Goal: Information Seeking & Learning: Learn about a topic

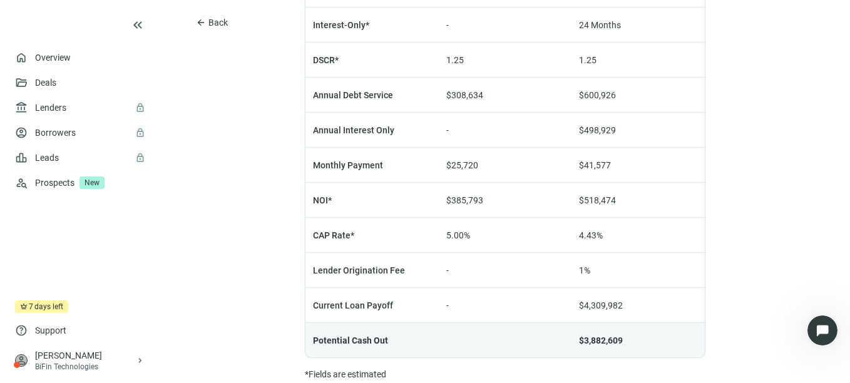
scroll to position [1044, 0]
click at [210, 21] on span "Back" at bounding box center [217, 23] width 19 height 10
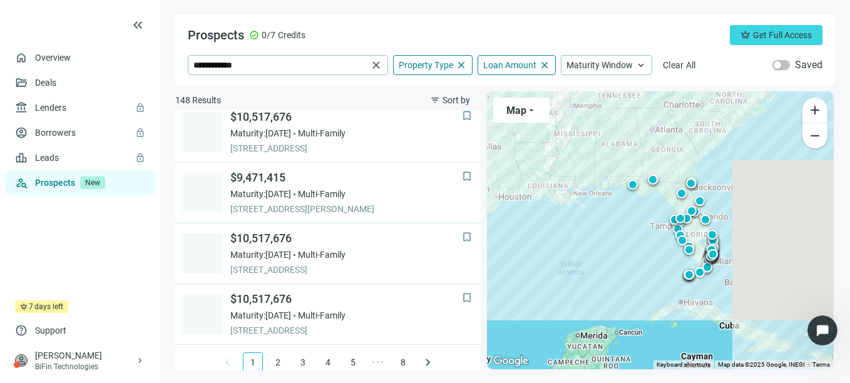
scroll to position [989, 0]
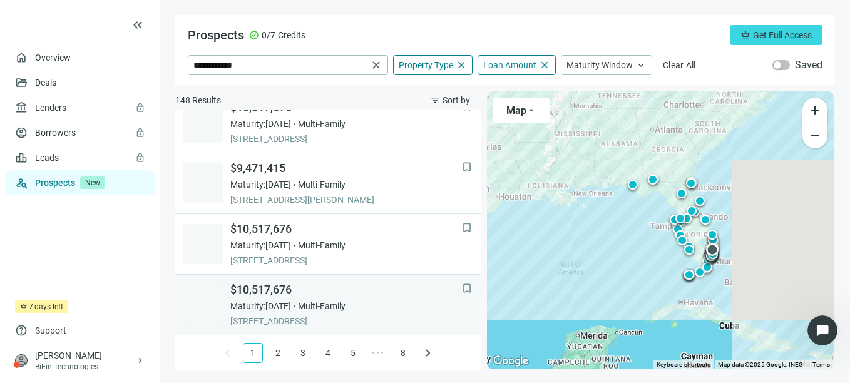
click at [291, 302] on span "Maturity: [DATE]" at bounding box center [260, 306] width 61 height 13
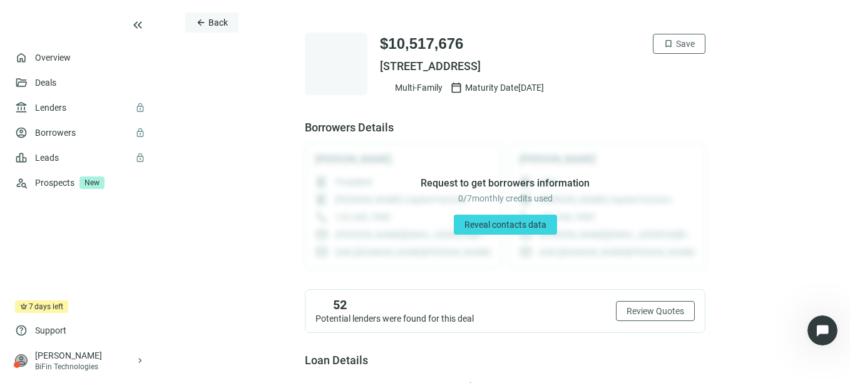
click at [211, 22] on span "Back" at bounding box center [217, 23] width 19 height 10
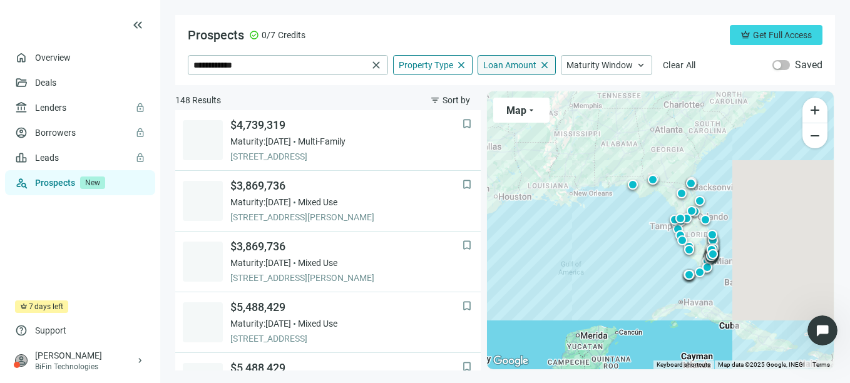
click at [503, 71] on div "Loan Amount close" at bounding box center [516, 65] width 78 height 20
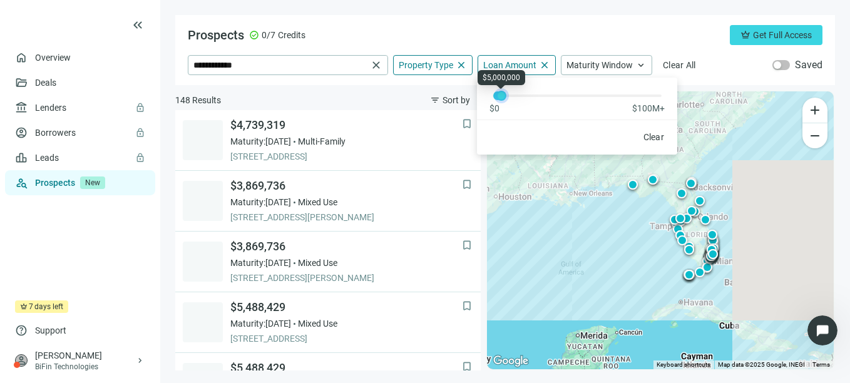
drag, startPoint x: 512, startPoint y: 98, endPoint x: 499, endPoint y: 99, distance: 13.3
click at [499, 99] on div at bounding box center [501, 96] width 6 height 6
click at [530, 18] on div "**********" at bounding box center [504, 50] width 659 height 70
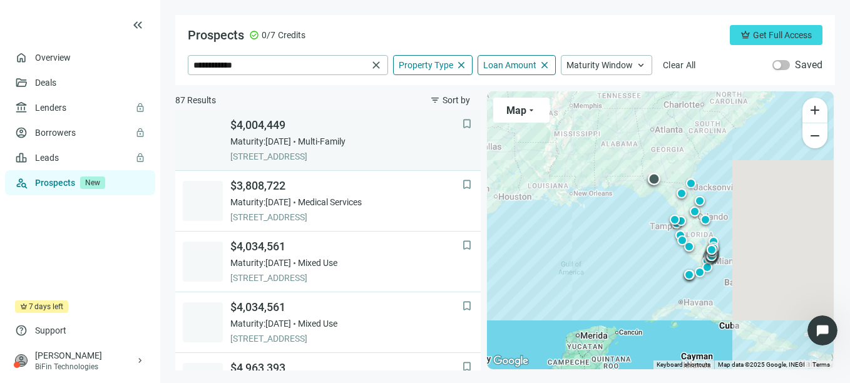
click at [323, 146] on span "Multi-Family" at bounding box center [322, 141] width 48 height 13
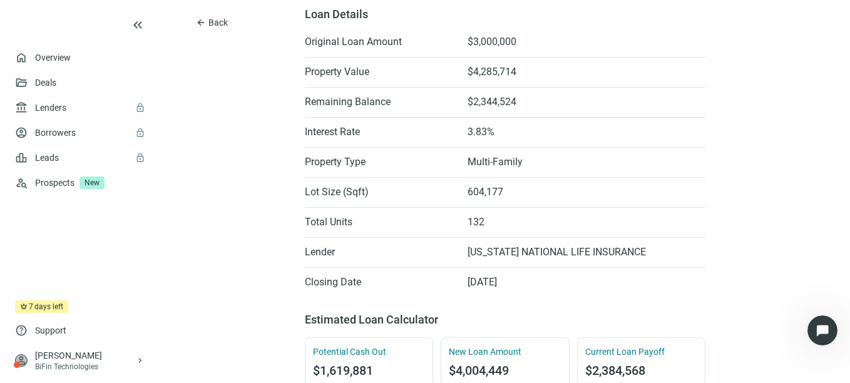
scroll to position [365, 0]
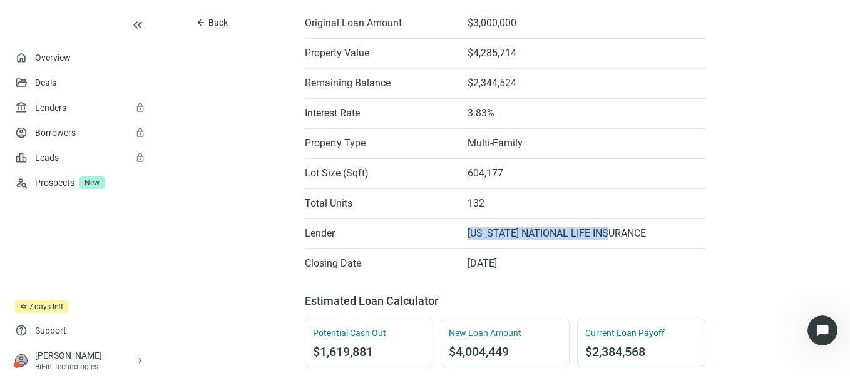
drag, startPoint x: 618, startPoint y: 235, endPoint x: 452, endPoint y: 228, distance: 165.9
click at [452, 228] on li "Lender [US_STATE] NATIONAL LIFE INSURANCE" at bounding box center [505, 233] width 400 height 20
drag, startPoint x: 452, startPoint y: 228, endPoint x: 386, endPoint y: 230, distance: 65.7
click at [386, 230] on span "Lender" at bounding box center [380, 233] width 150 height 13
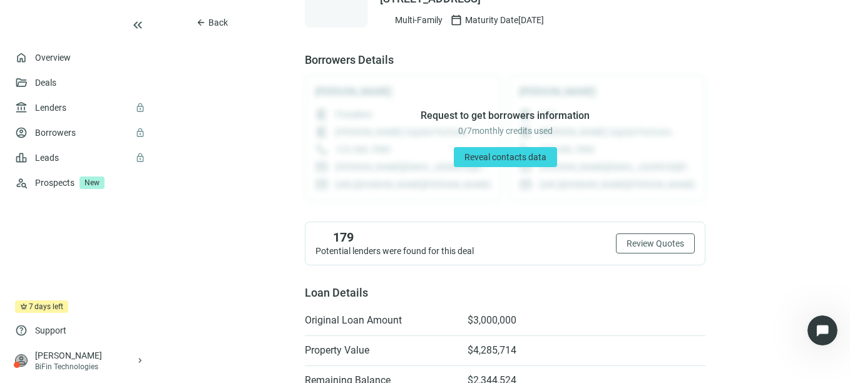
scroll to position [0, 0]
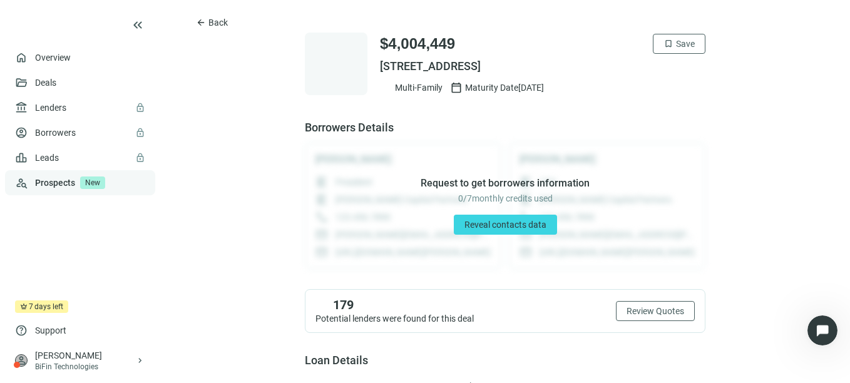
click at [56, 184] on link "Prospects New" at bounding box center [90, 182] width 110 height 25
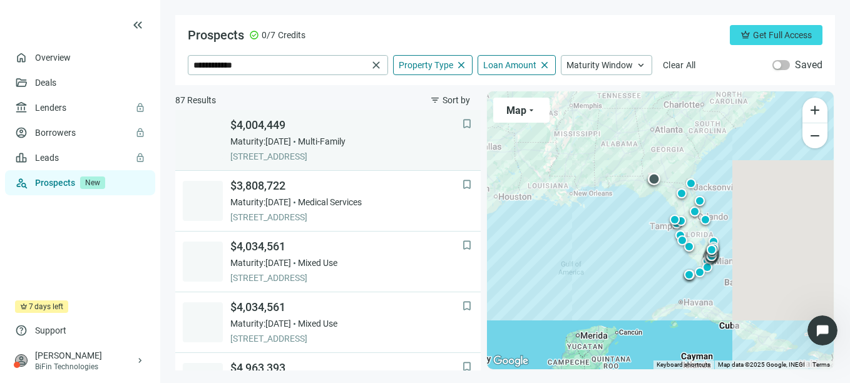
click at [340, 143] on span "Multi-Family" at bounding box center [322, 141] width 48 height 13
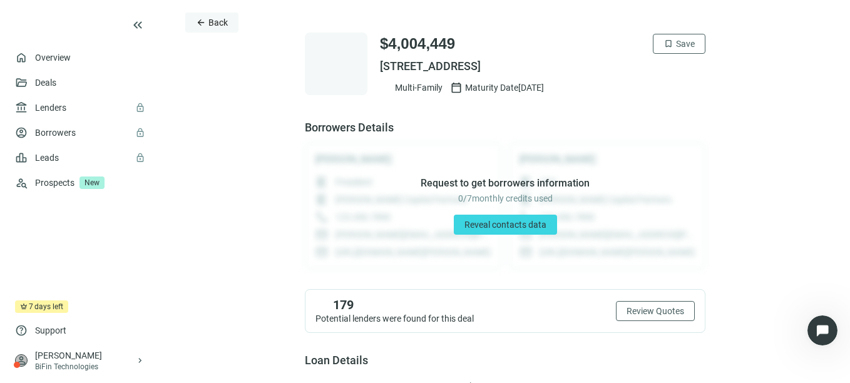
click at [213, 23] on span "Back" at bounding box center [217, 23] width 19 height 10
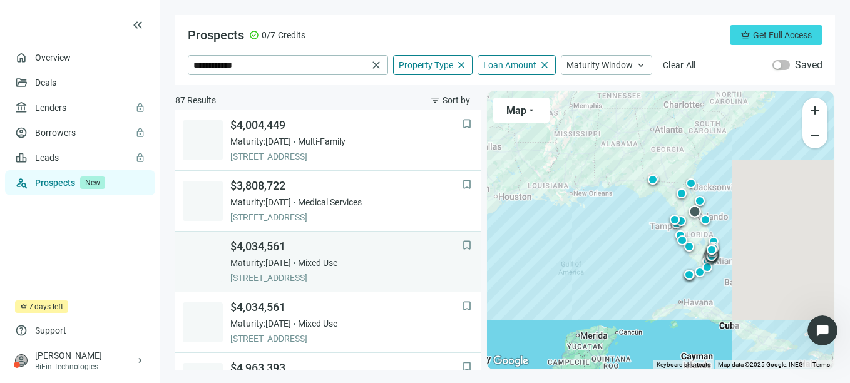
click at [291, 260] on span "Maturity: [DATE]" at bounding box center [260, 263] width 61 height 13
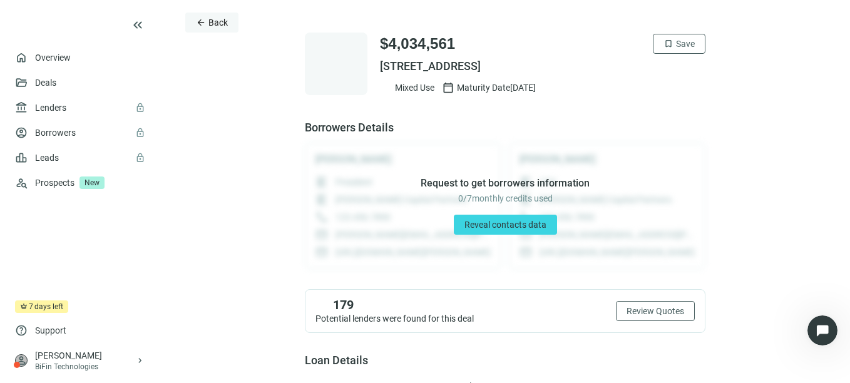
click at [208, 23] on button "arrow_back Back" at bounding box center [211, 23] width 53 height 20
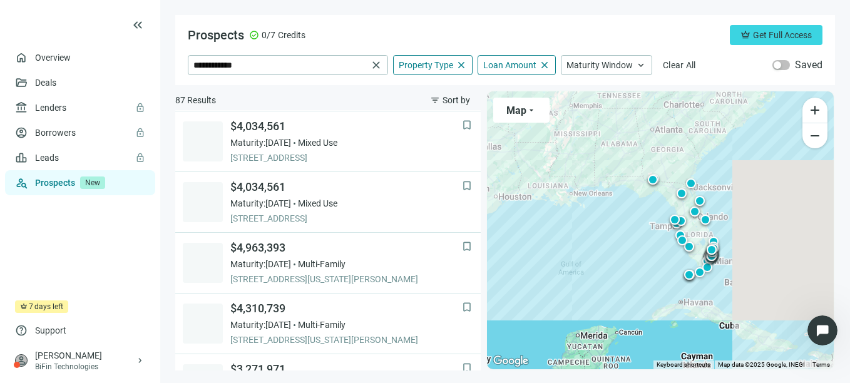
scroll to position [121, 0]
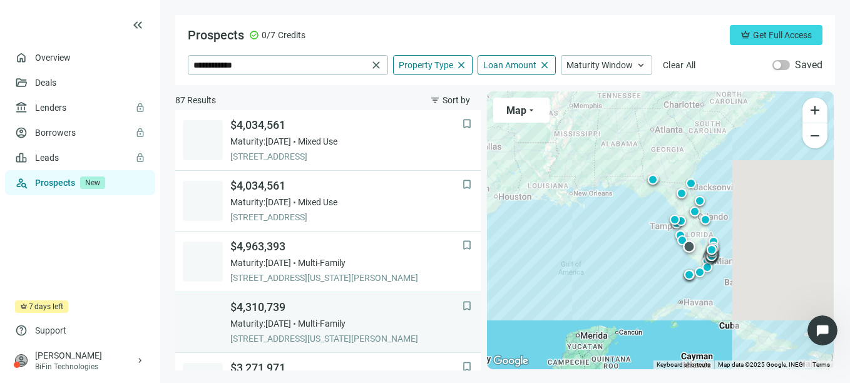
click at [290, 334] on span "[STREET_ADDRESS][US_STATE][PERSON_NAME]" at bounding box center [346, 338] width 232 height 13
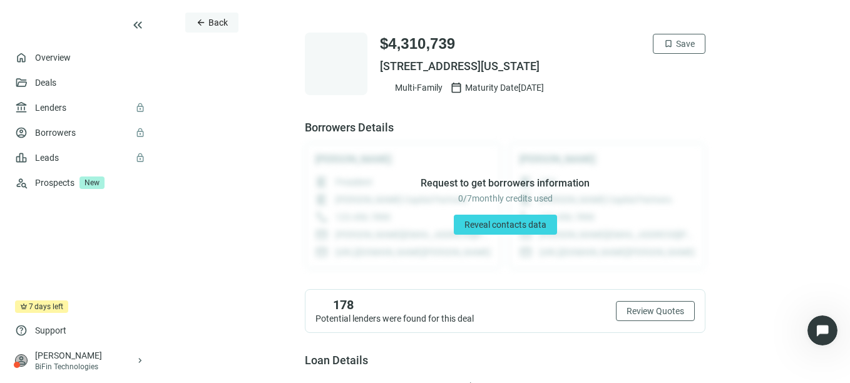
click at [211, 21] on span "Back" at bounding box center [217, 23] width 19 height 10
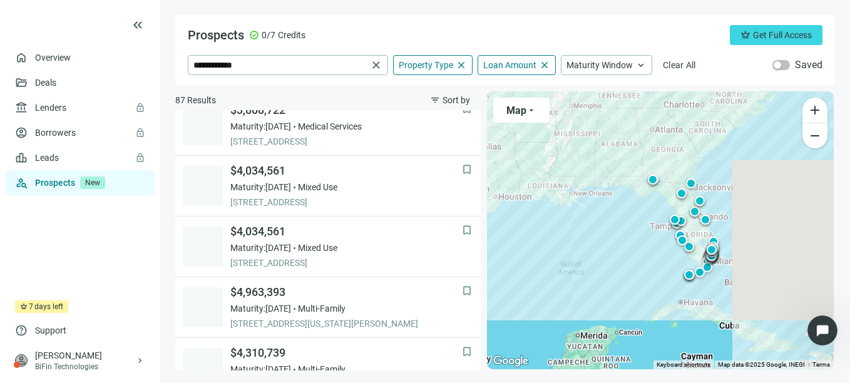
scroll to position [484, 0]
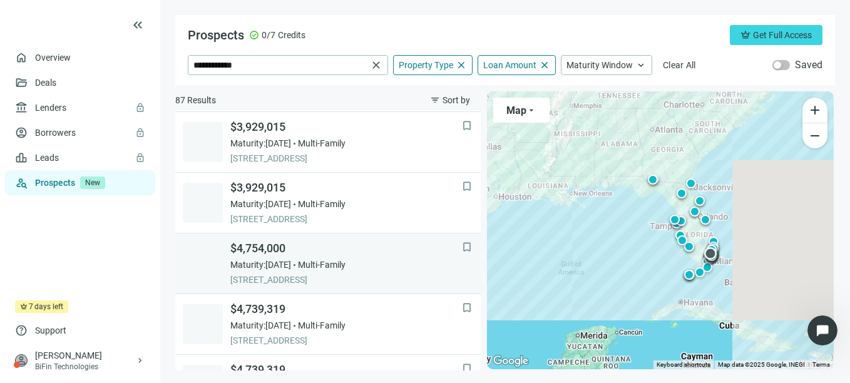
click at [354, 278] on span "[STREET_ADDRESS]" at bounding box center [346, 279] width 232 height 13
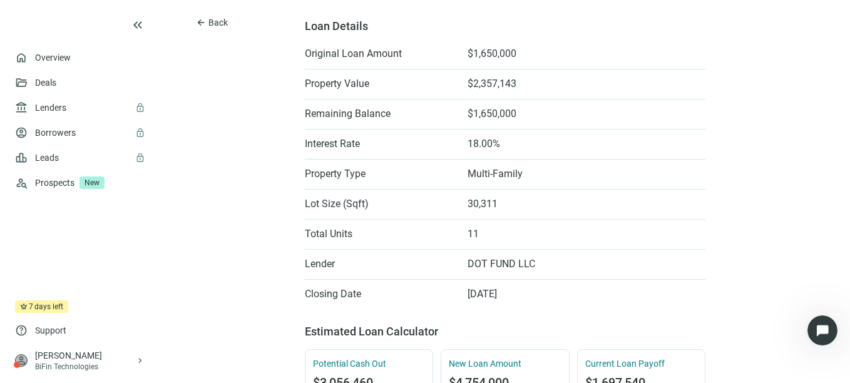
scroll to position [395, 0]
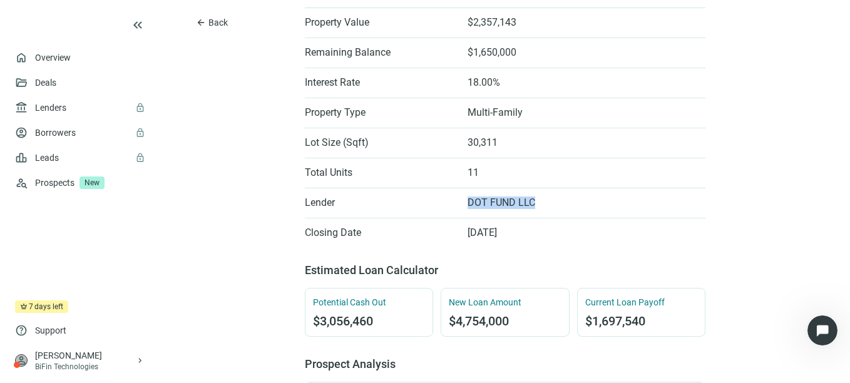
drag, startPoint x: 527, startPoint y: 206, endPoint x: 460, endPoint y: 198, distance: 68.1
click at [460, 198] on li "Lender DOT FUND LLC" at bounding box center [505, 203] width 400 height 20
click at [242, 183] on div "arrow_back Back $4,754,000 bookmark Save [STREET_ADDRESS] Multi-Family calendar…" at bounding box center [505, 331] width 690 height 1452
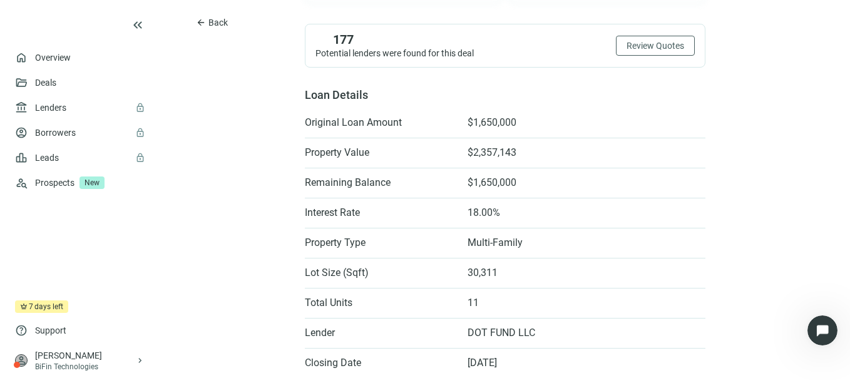
scroll to position [343, 0]
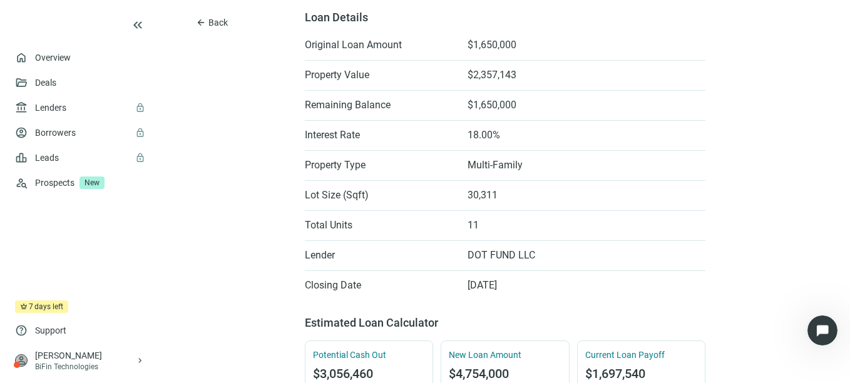
click at [242, 183] on div "arrow_back Back $4,754,000 bookmark Save [STREET_ADDRESS] Multi-Family calendar…" at bounding box center [505, 383] width 690 height 1452
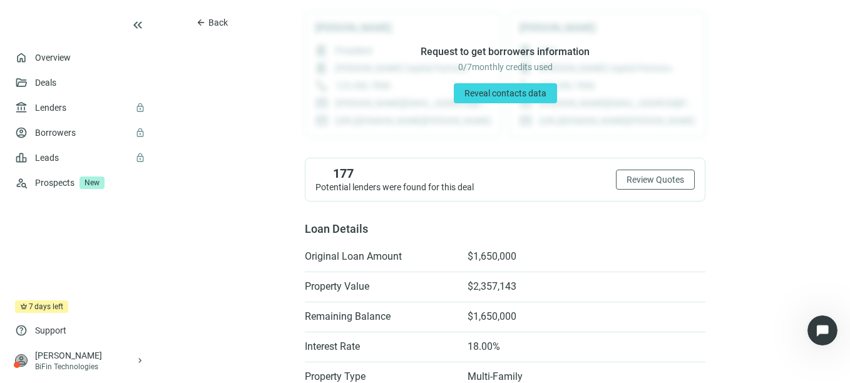
scroll to position [0, 0]
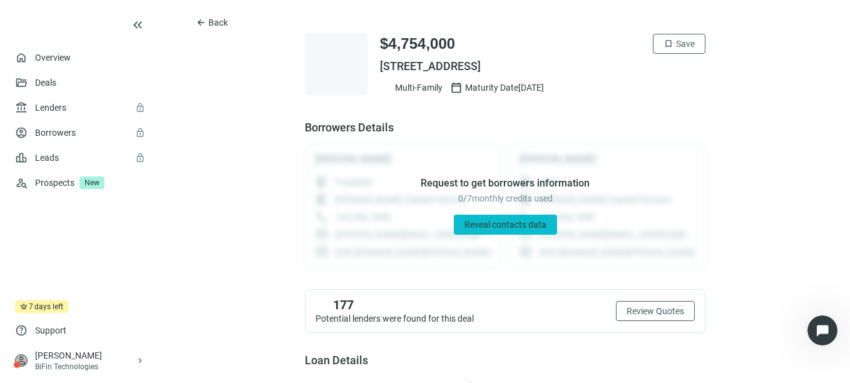
click at [497, 228] on span "Reveal contacts data" at bounding box center [505, 225] width 82 height 10
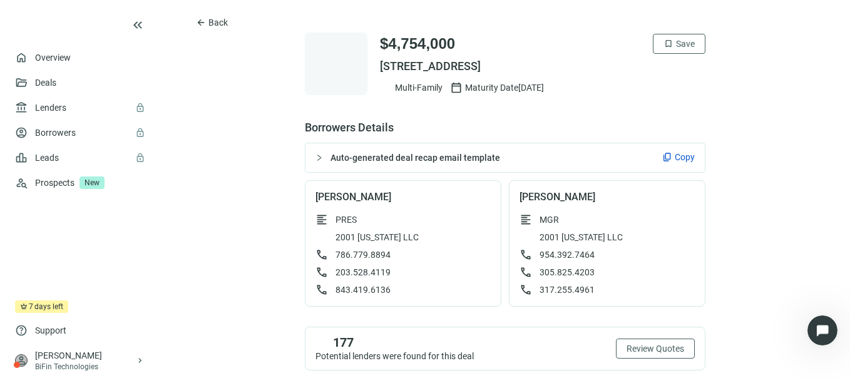
click at [308, 160] on div "Auto-generated deal recap email template content_copy Copy" at bounding box center [504, 157] width 399 height 29
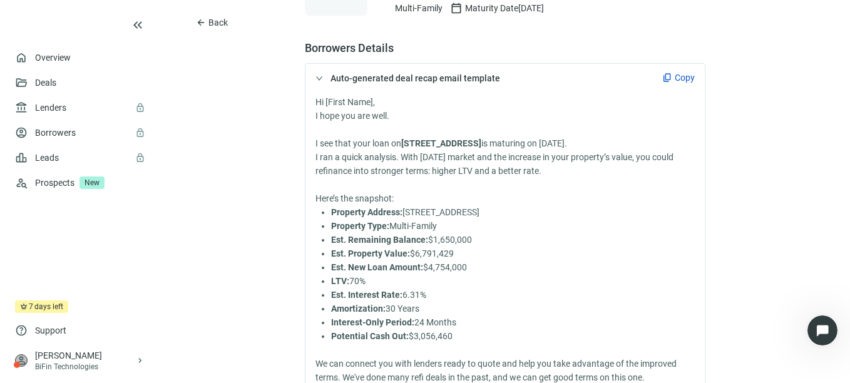
scroll to position [75, 0]
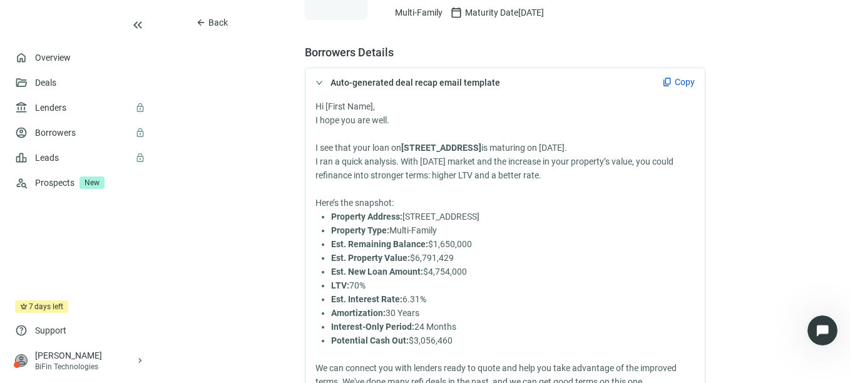
click at [676, 83] on span "Copy" at bounding box center [685, 82] width 20 height 13
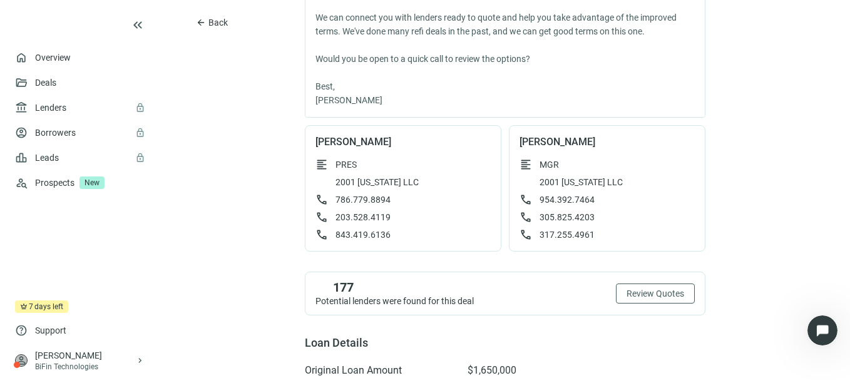
scroll to position [501, 0]
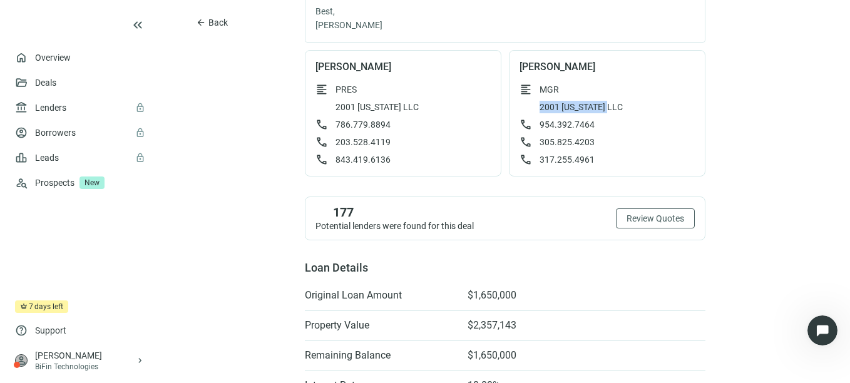
drag, startPoint x: 609, startPoint y: 120, endPoint x: 531, endPoint y: 123, distance: 77.7
click at [531, 113] on div "2001 [US_STATE] LLC" at bounding box center [606, 107] width 175 height 13
drag, startPoint x: 531, startPoint y: 123, endPoint x: 542, endPoint y: 125, distance: 10.9
copy span "2001 [US_STATE] LLC"
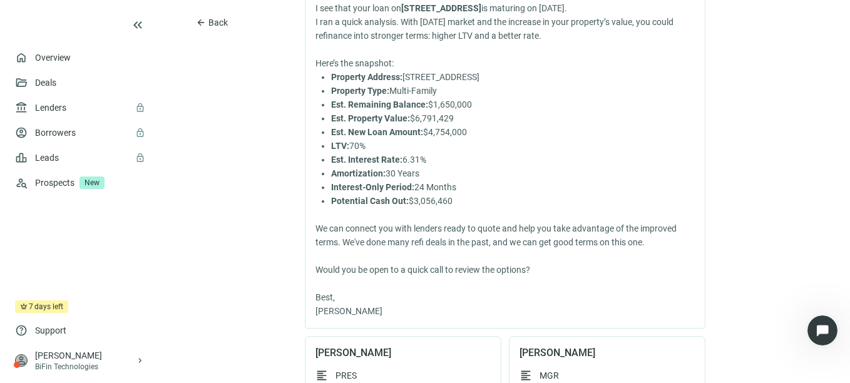
scroll to position [0, 0]
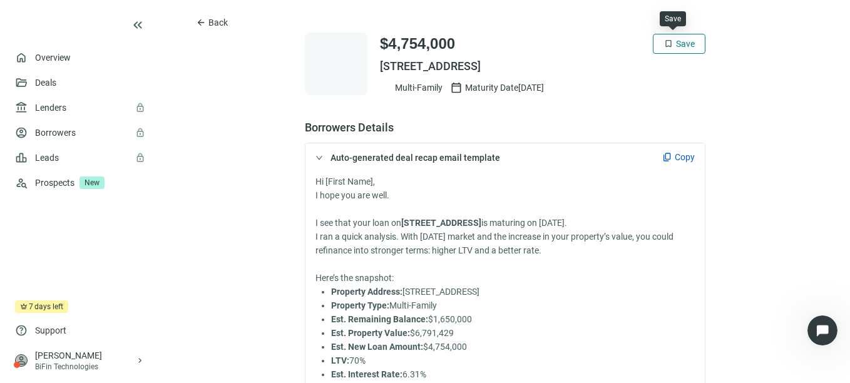
click at [682, 48] on span "Save" at bounding box center [685, 44] width 19 height 10
click at [223, 21] on span "Back" at bounding box center [217, 23] width 19 height 10
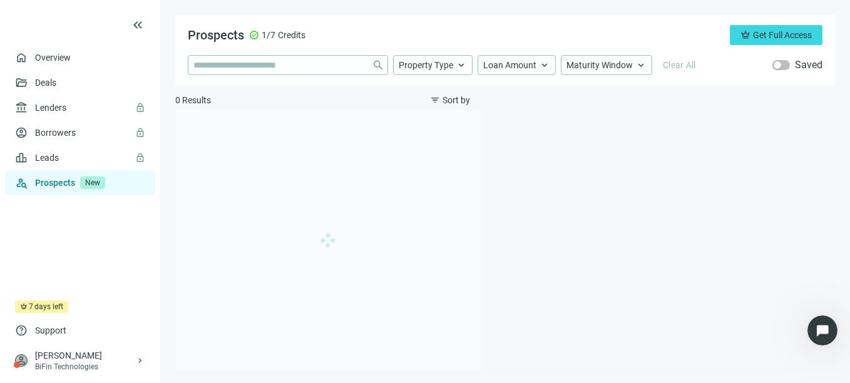
type input "**********"
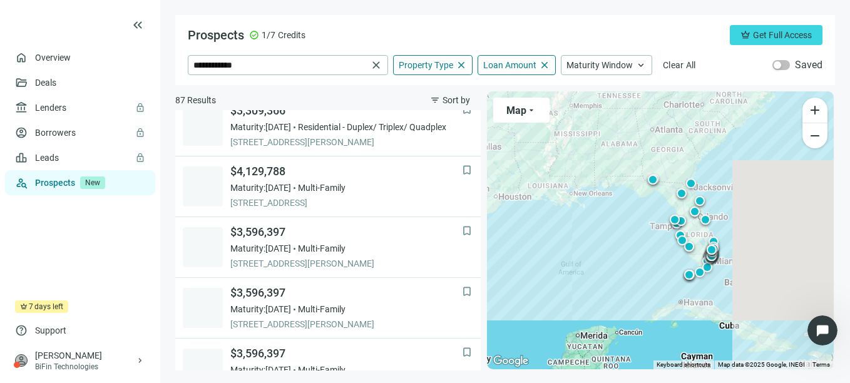
scroll to position [989, 0]
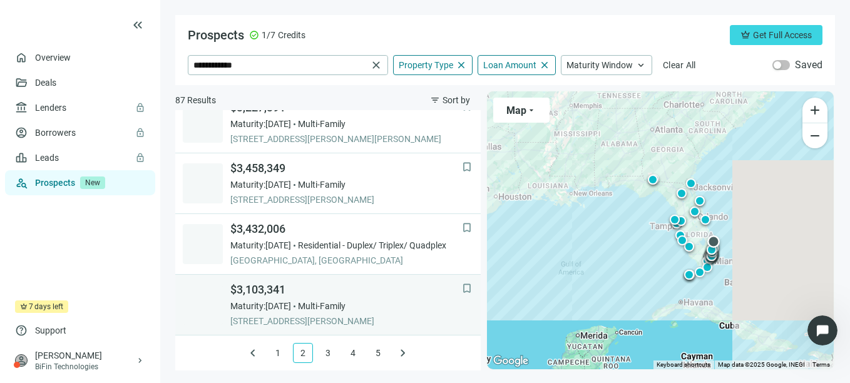
click at [345, 308] on span "Multi-Family" at bounding box center [322, 306] width 48 height 13
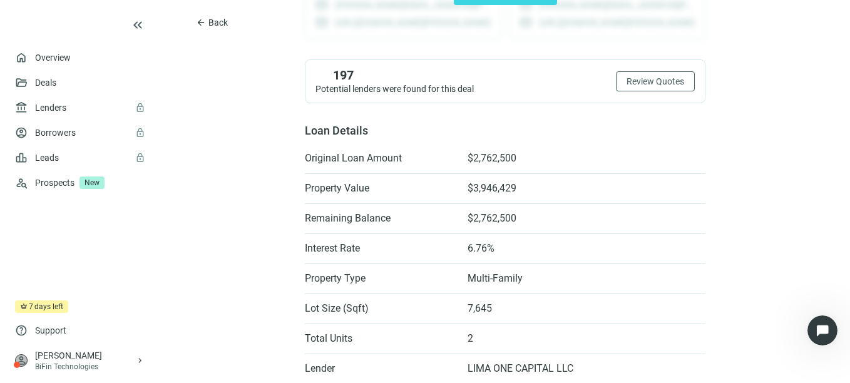
scroll to position [203, 0]
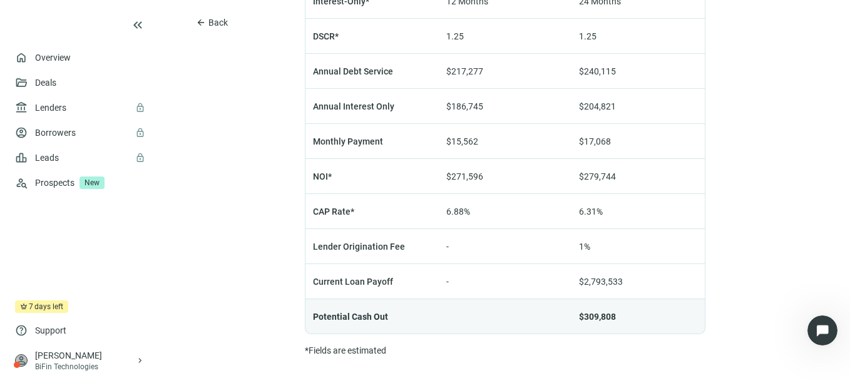
scroll to position [1044, 0]
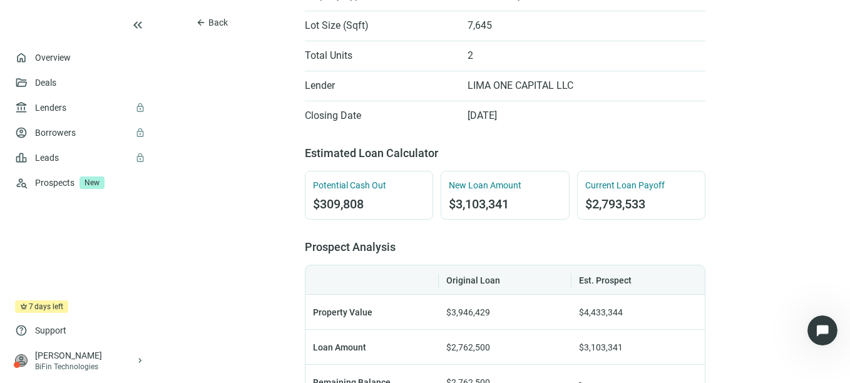
click at [732, 120] on div "arrow_back Back $3,103,341 bookmark Save [STREET_ADDRESS][PERSON_NAME] Multi-Fa…" at bounding box center [505, 214] width 690 height 1452
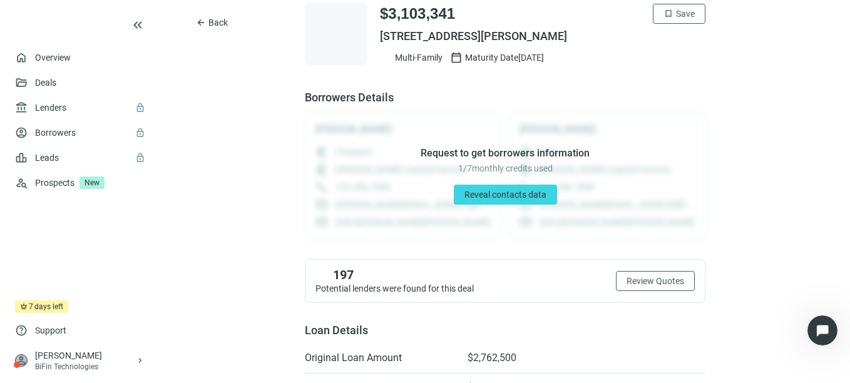
scroll to position [0, 0]
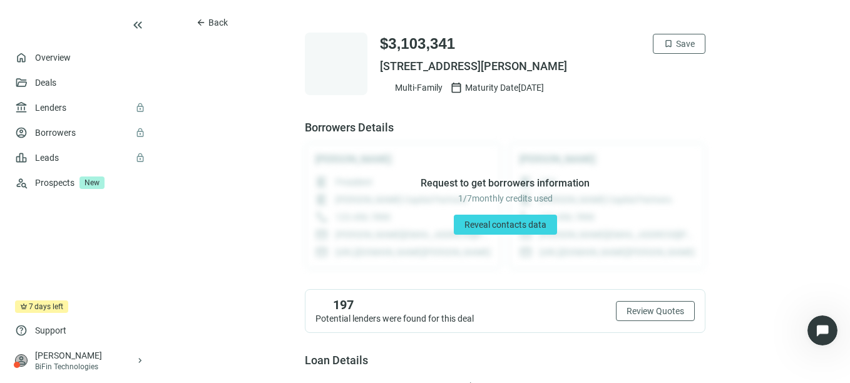
click at [69, 28] on icon at bounding box center [55, 25] width 80 height 25
